Goal: Information Seeking & Learning: Learn about a topic

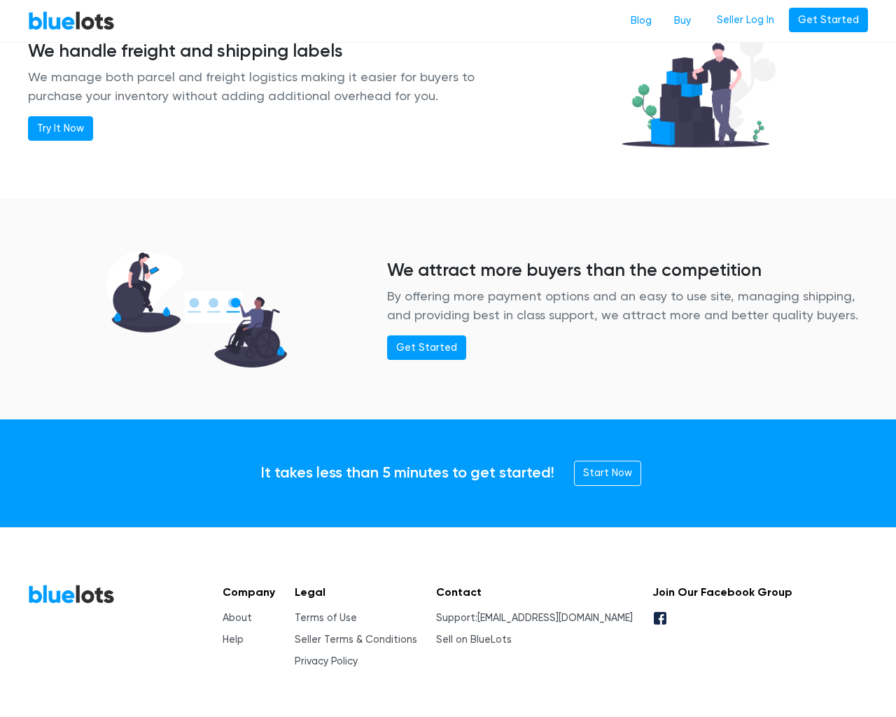
scroll to position [1703, 0]
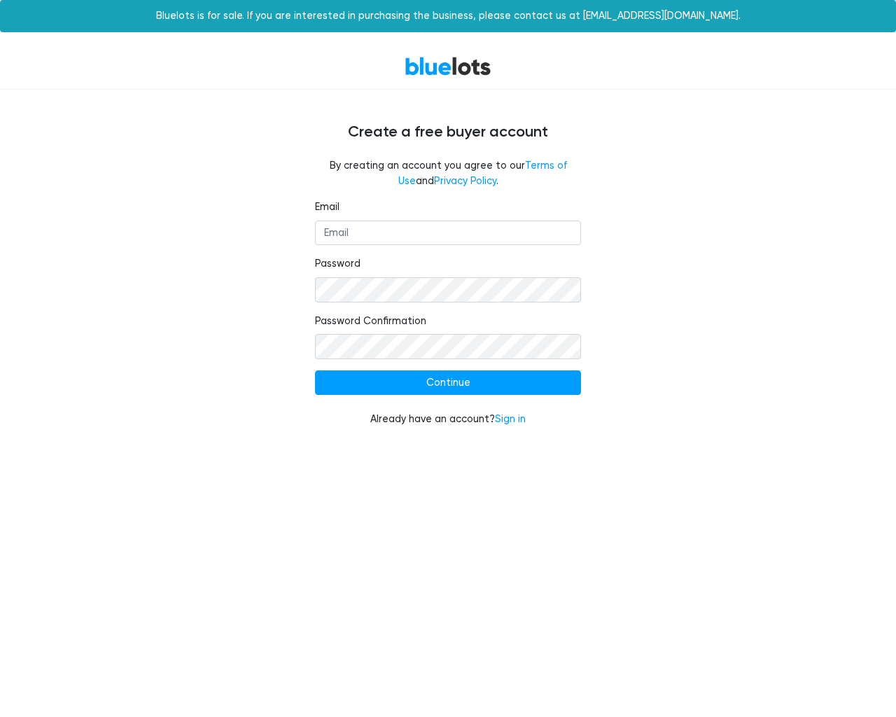
type input "testing@example.com"
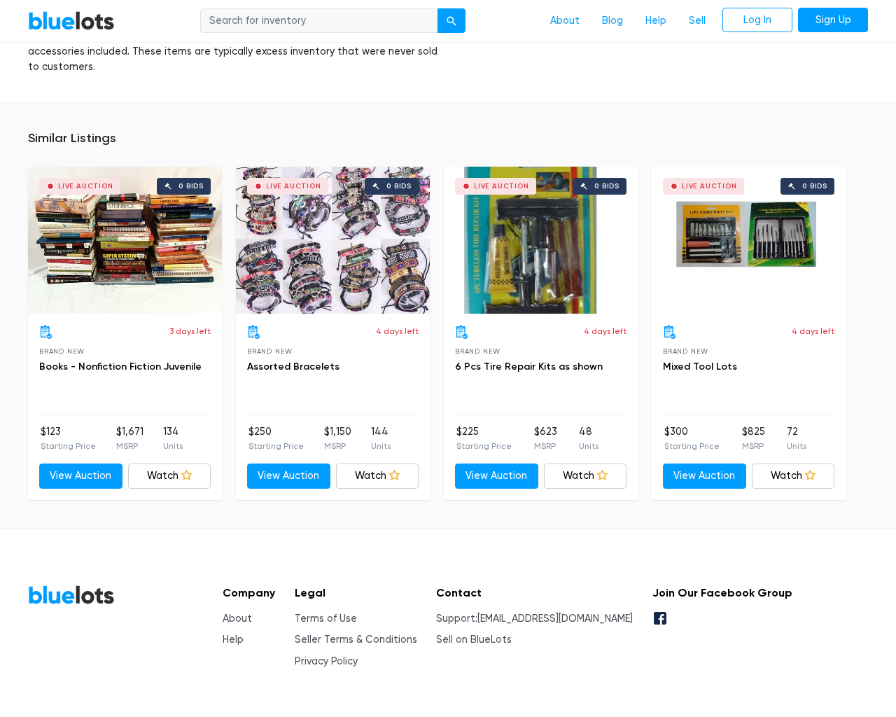
scroll to position [5993, 0]
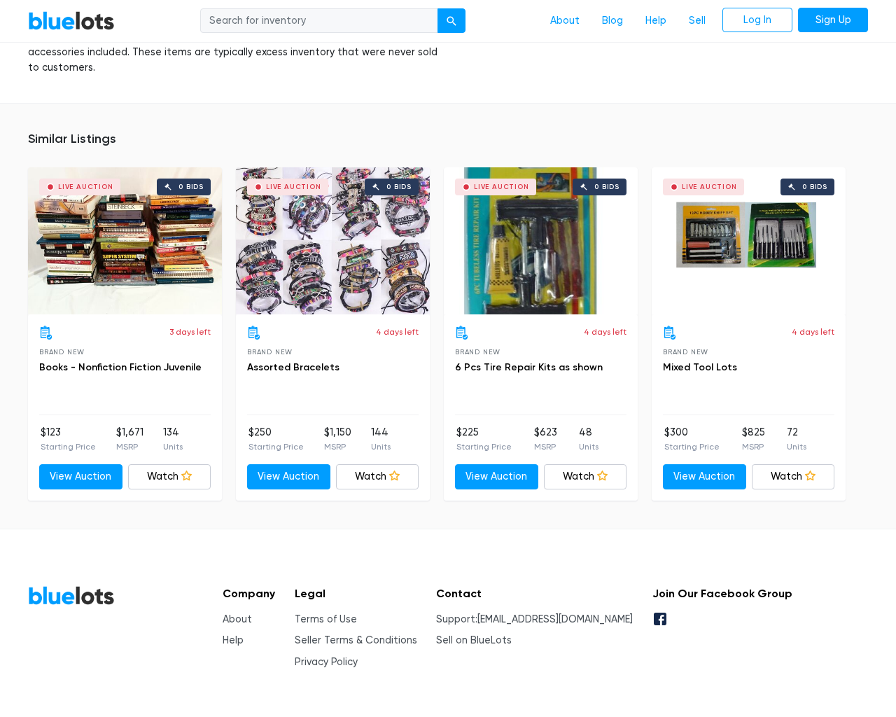
type input "the"
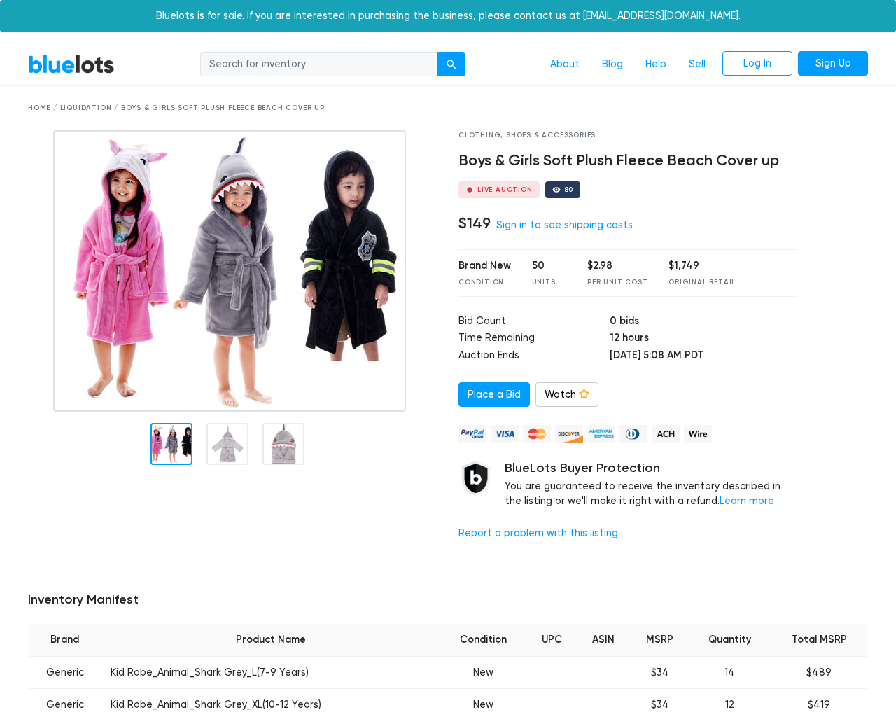
scroll to position [1060, 0]
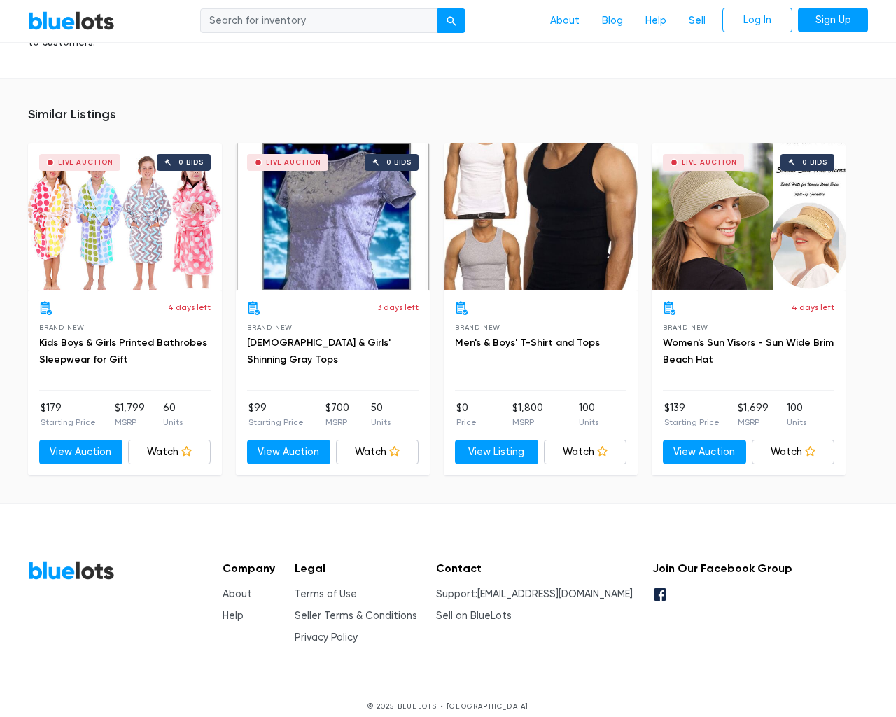
type input "the"
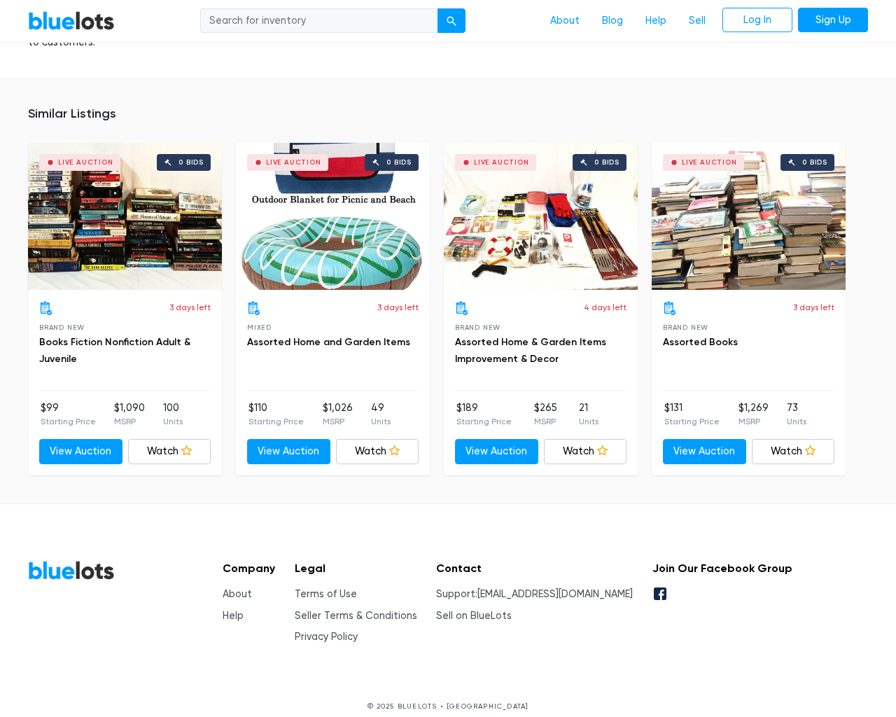
scroll to position [2961, 0]
type input "the"
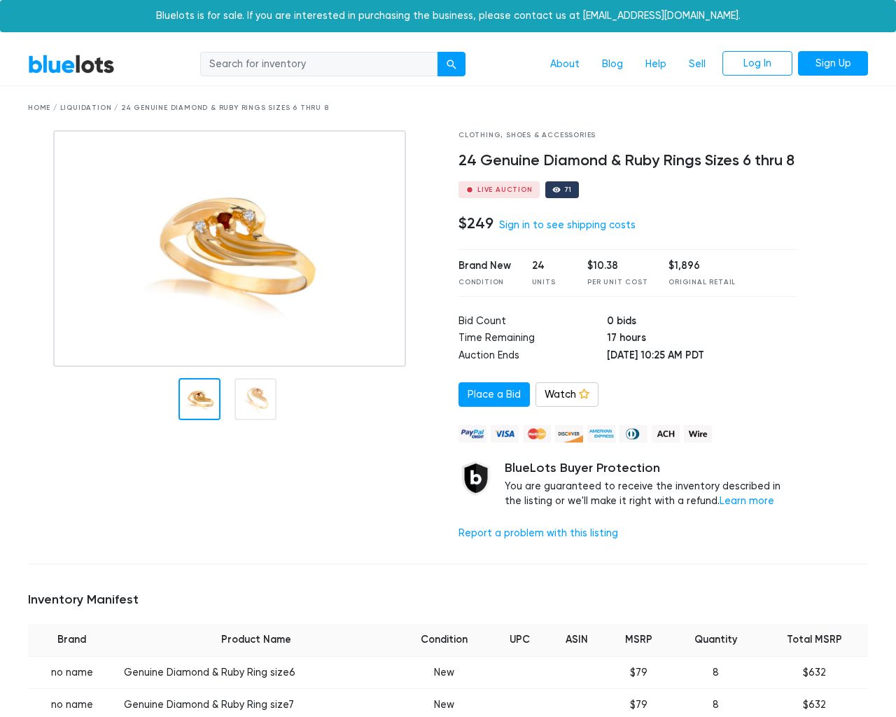
scroll to position [985, 0]
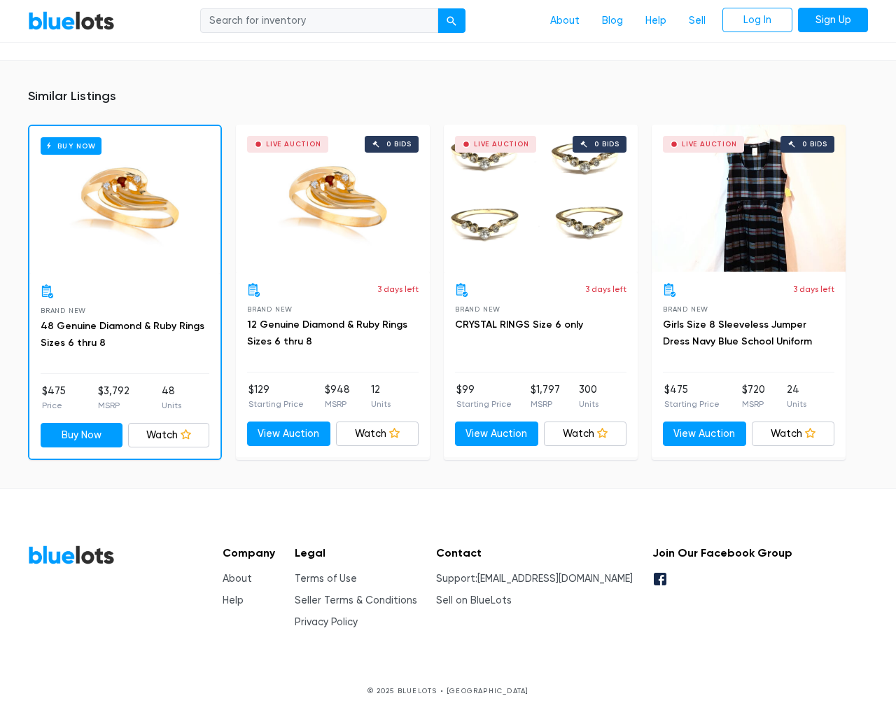
type input "the"
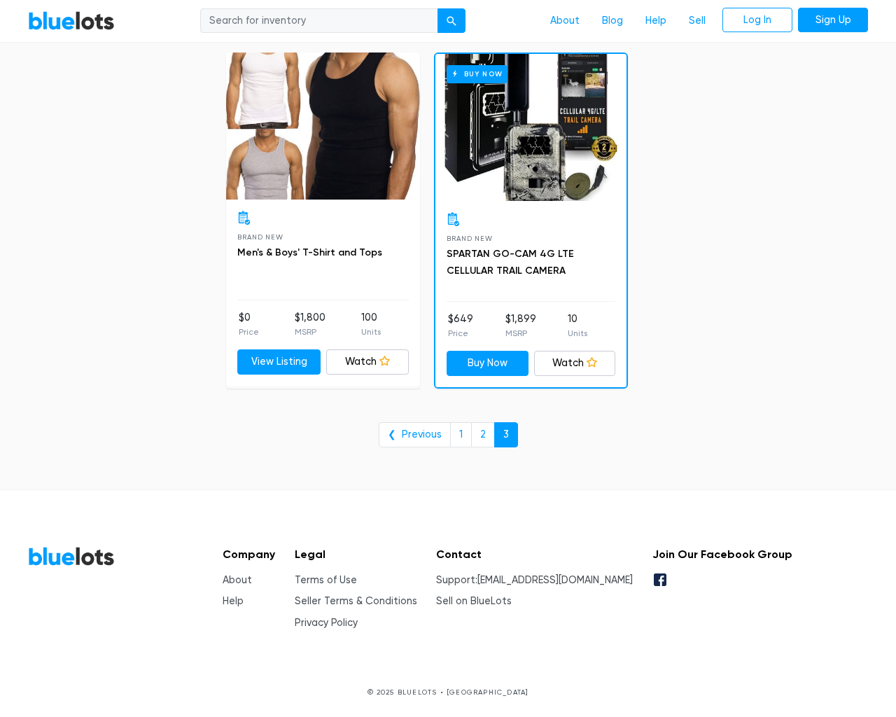
scroll to position [3916, 0]
type input "the"
type input "e"
checkbox New"] "false"
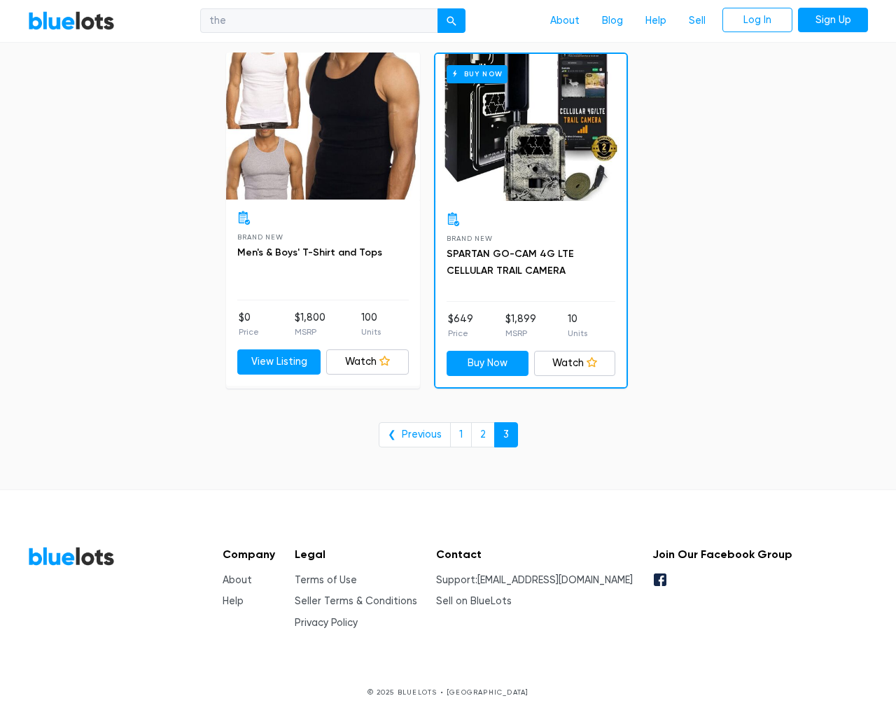
checkbox Pulls"] "false"
checkbox input "false"
checkbox Accessories"] "false"
checkbox input "false"
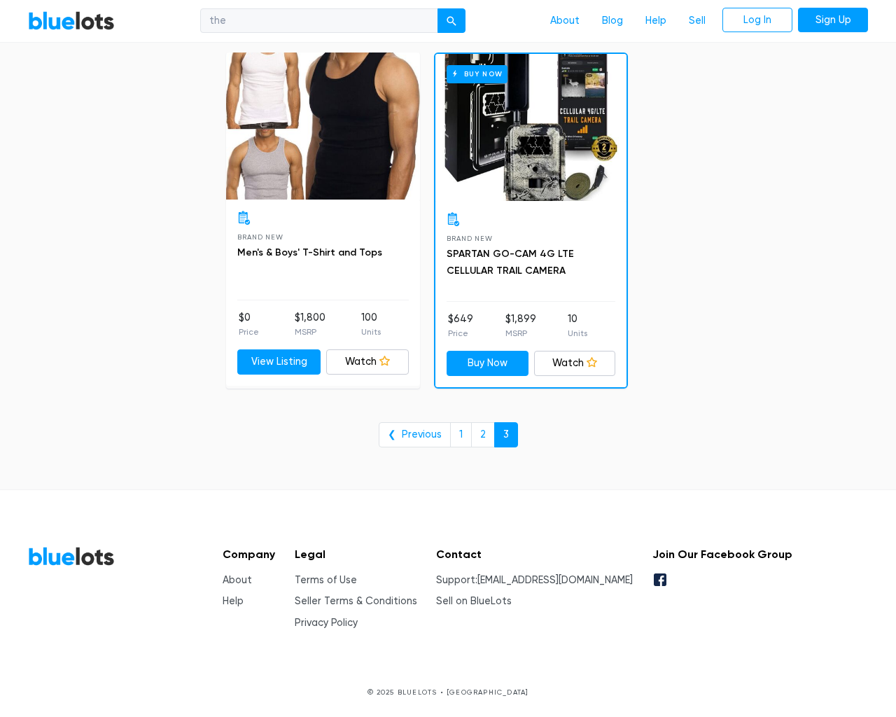
checkbox Merchandise"] "false"
checkbox Beauty"] "false"
checkbox Garden"] "false"
checkbox Goods"] "false"
checkbox input "false"
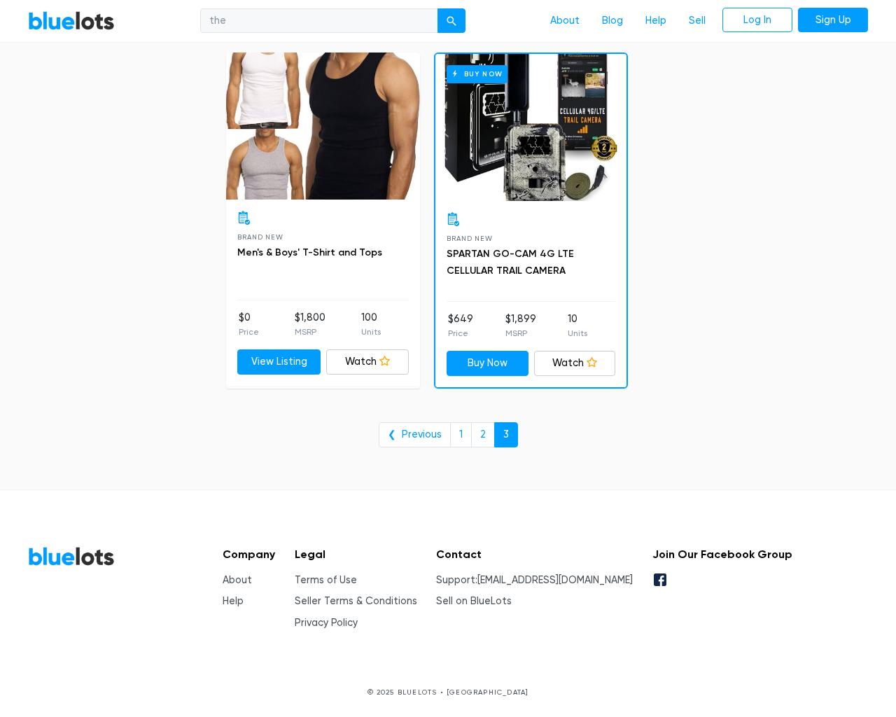
checkbox input "false"
type input "e"
select select "50000"
select select "10000"
select select "50000"
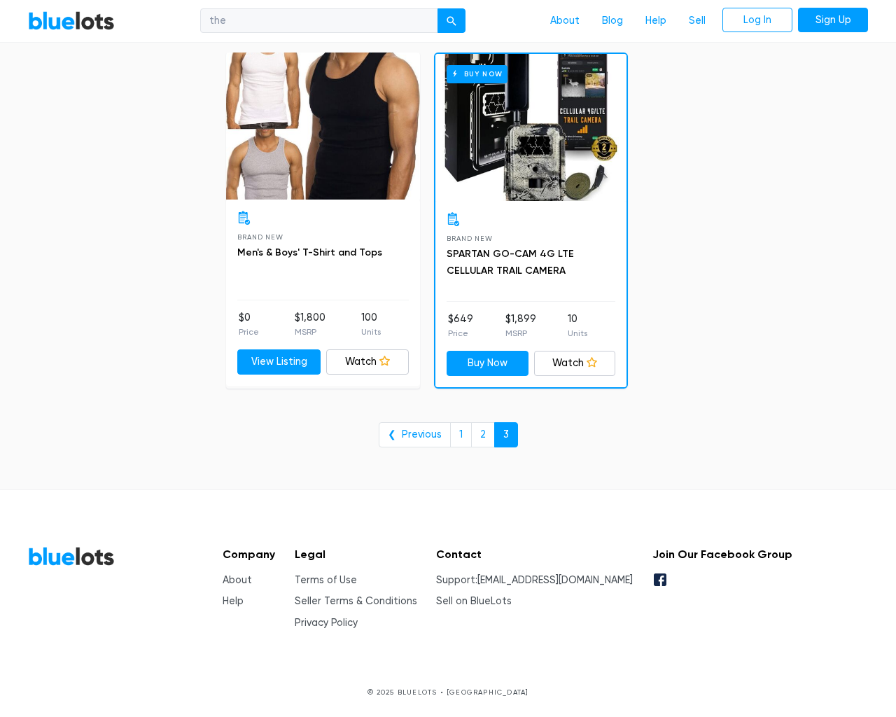
select select "50000"
select select "ending_soonest"
select select "50000"
select select "highest_price"
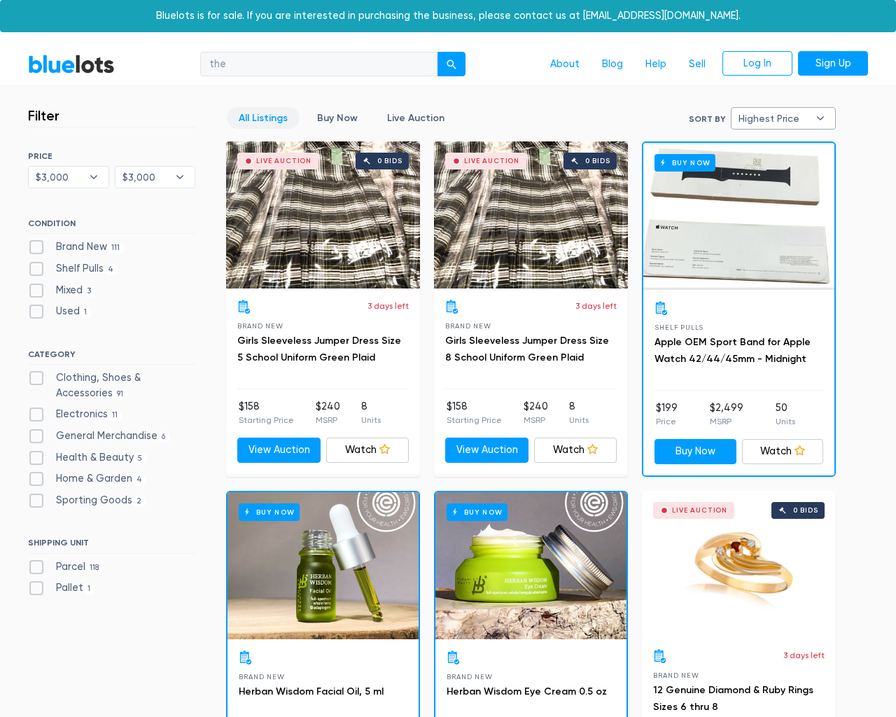
select select "300000"
select select "highest_price"
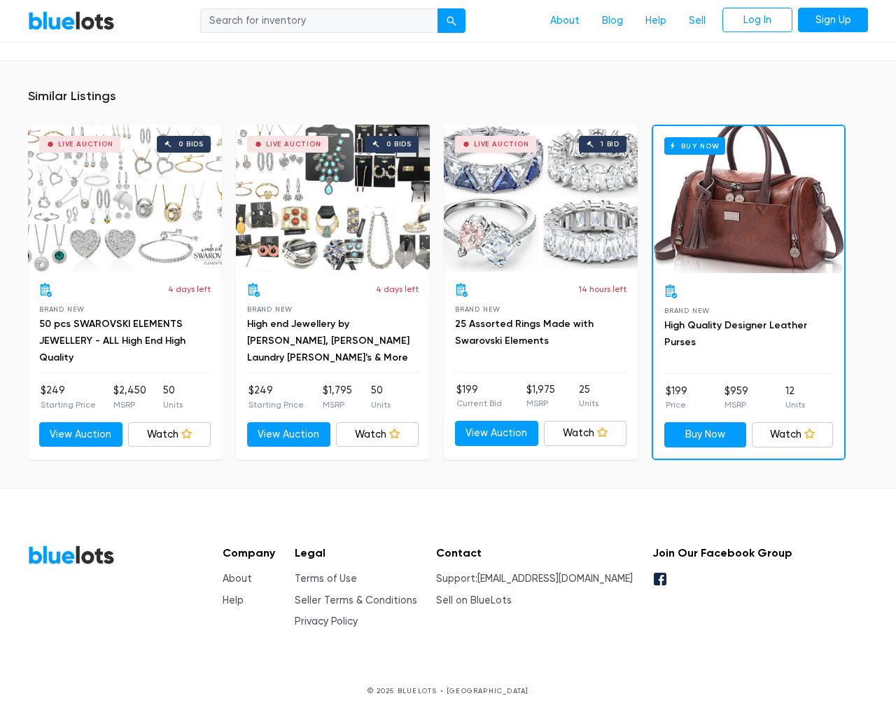
scroll to position [1049, 0]
type input "the"
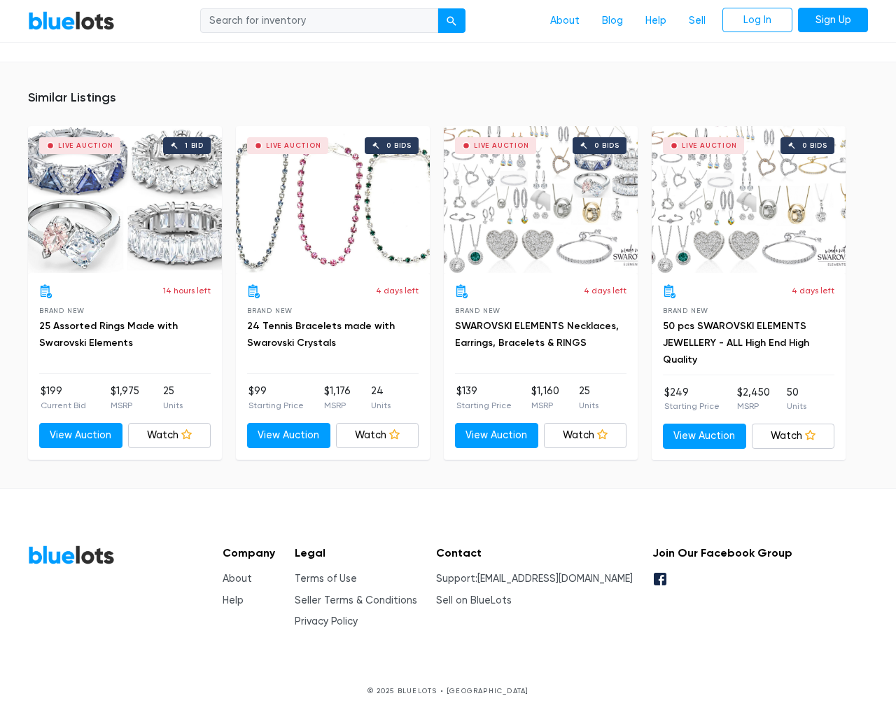
type input "the"
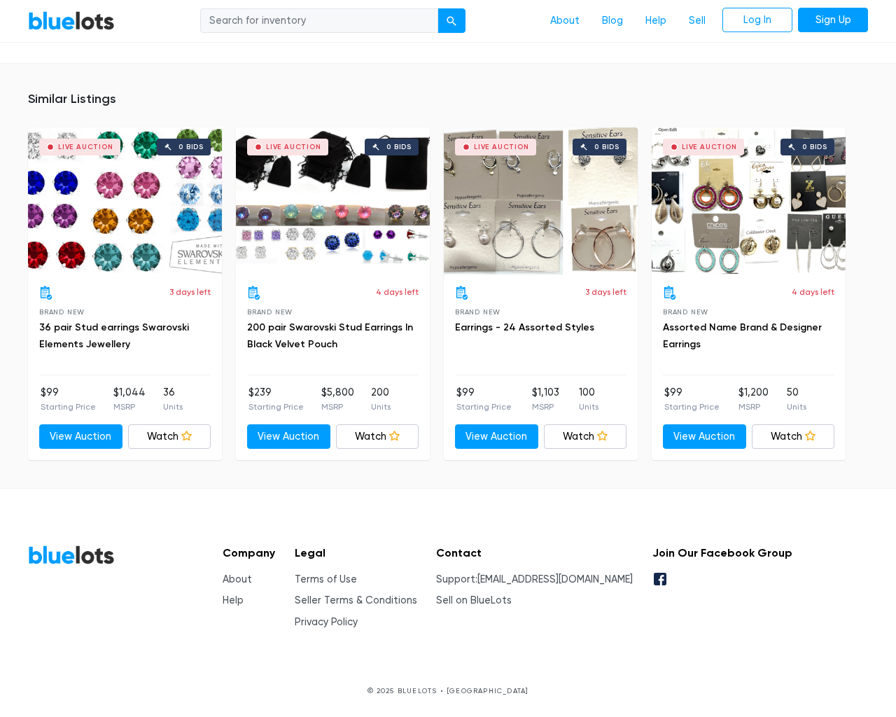
scroll to position [902, 0]
type input "the"
